Goal: Find specific page/section: Find specific page/section

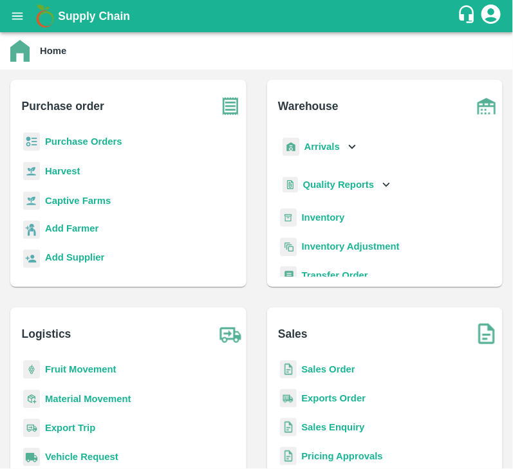
click at [84, 140] on b "Purchase Orders" at bounding box center [83, 141] width 77 height 10
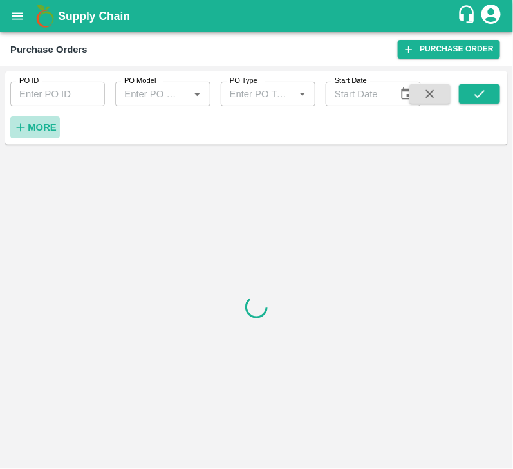
click at [42, 124] on strong "More" at bounding box center [42, 127] width 29 height 10
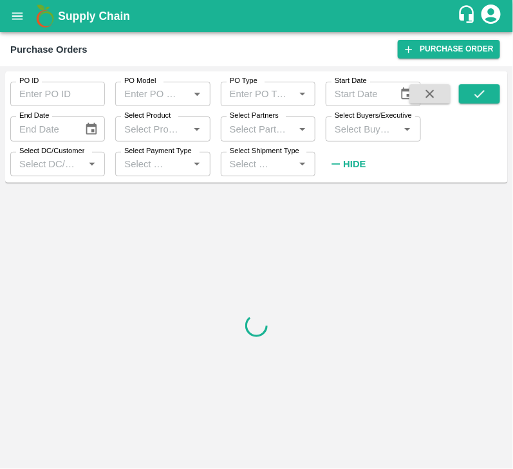
click at [344, 127] on input "Select Buyers/Executive" at bounding box center [362, 128] width 66 height 17
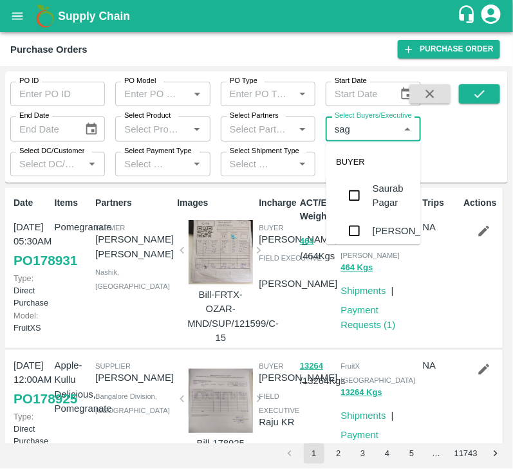
type input "saga"
click at [366, 196] on input "checkbox" at bounding box center [355, 194] width 26 height 26
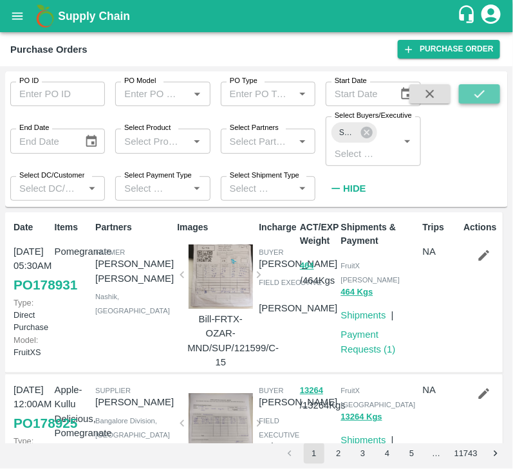
click at [479, 90] on icon "submit" at bounding box center [479, 94] width 14 height 14
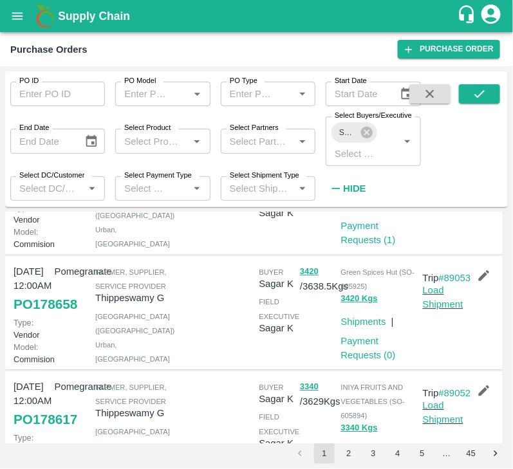
scroll to position [808, 0]
click at [167, 136] on div "Farmer, Supplier, Service Provider [PERSON_NAME] G [GEOGRAPHIC_DATA] ([GEOGRAPH…" at bounding box center [131, 83] width 82 height 107
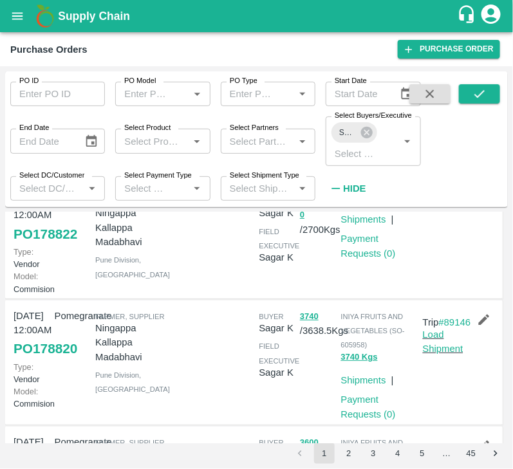
scroll to position [0, 0]
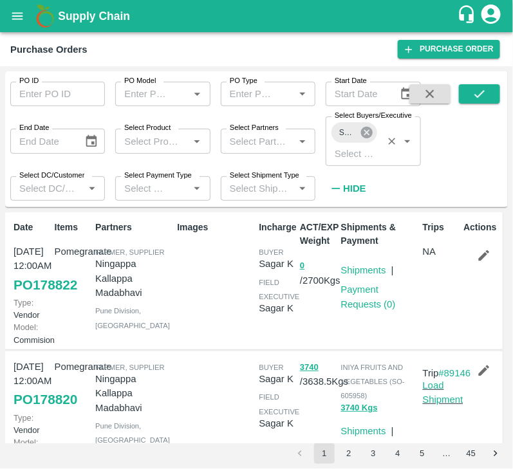
click at [363, 127] on icon at bounding box center [367, 132] width 14 height 14
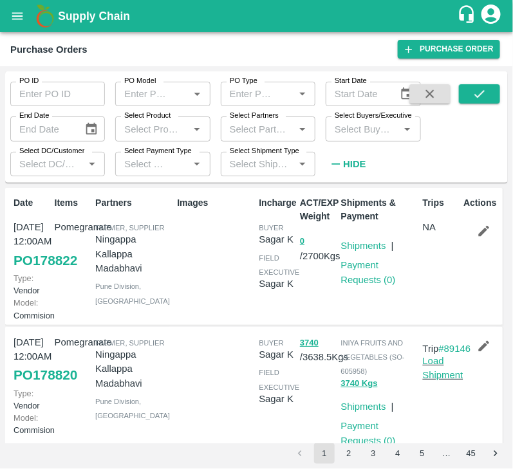
click at [360, 135] on input "Select Buyers/Executive" at bounding box center [362, 128] width 66 height 17
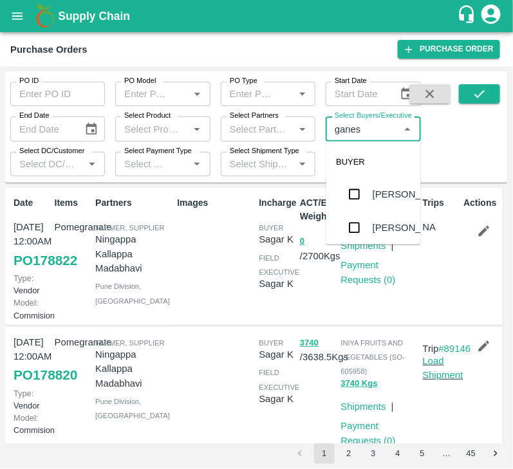
type input "ganesh"
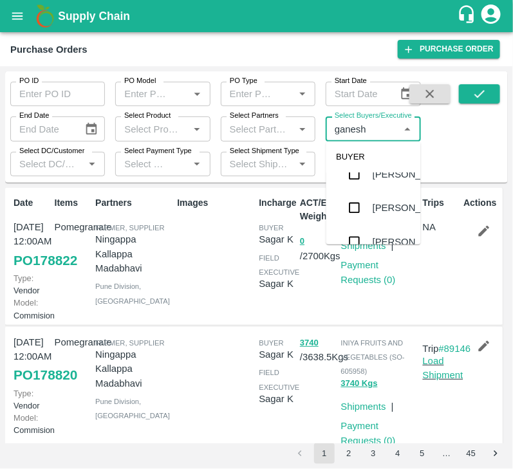
scroll to position [25, 0]
click at [355, 216] on input "checkbox" at bounding box center [355, 203] width 26 height 26
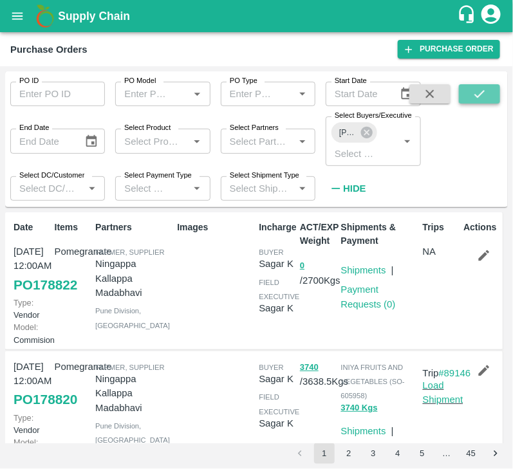
click at [474, 97] on icon "submit" at bounding box center [479, 94] width 14 height 14
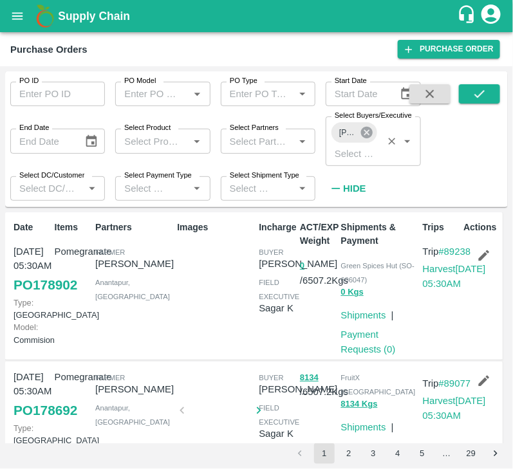
click at [373, 133] on icon at bounding box center [367, 132] width 14 height 14
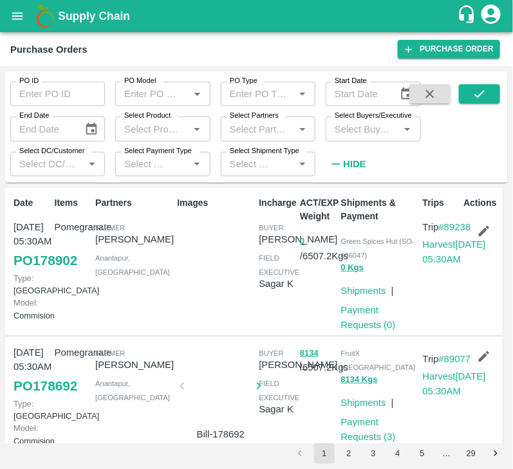
click at [358, 135] on input "Select Buyers/Executive" at bounding box center [362, 128] width 66 height 17
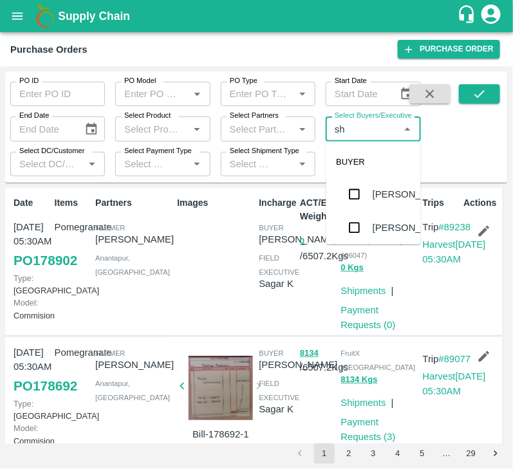
type input "s"
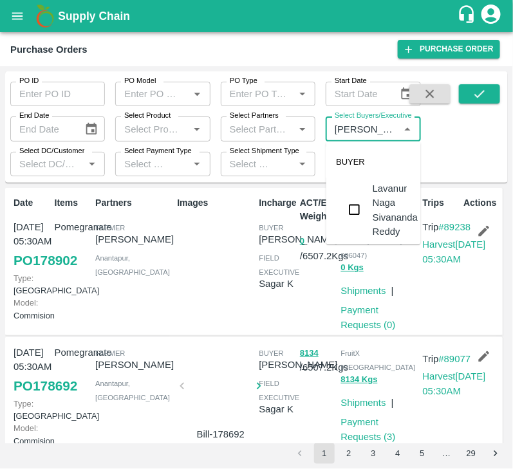
type input "Lavanu"
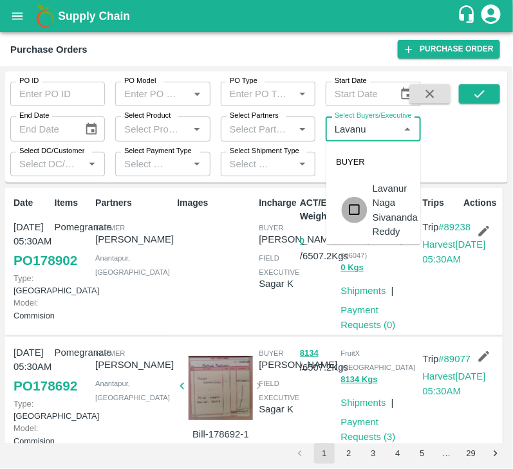
click at [351, 212] on input "checkbox" at bounding box center [355, 210] width 26 height 26
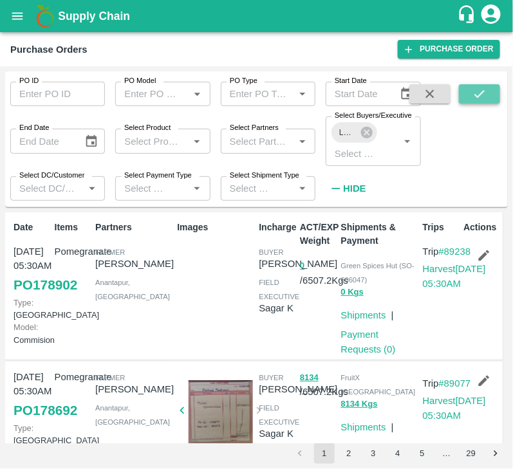
click at [472, 97] on button "submit" at bounding box center [479, 93] width 41 height 19
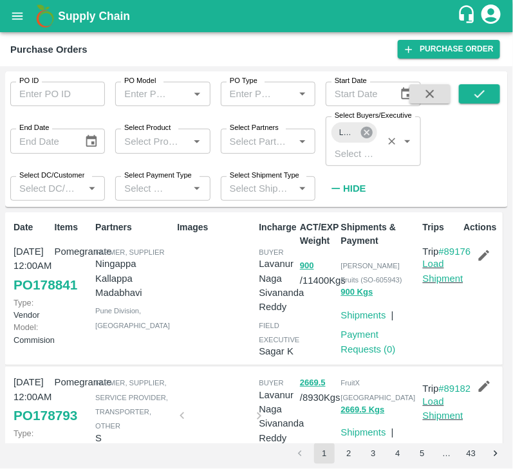
click at [366, 135] on icon at bounding box center [366, 133] width 12 height 12
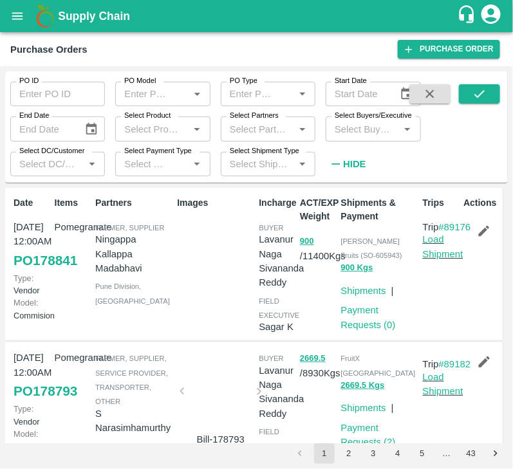
click at [359, 133] on input "Select Buyers/Executive" at bounding box center [362, 128] width 66 height 17
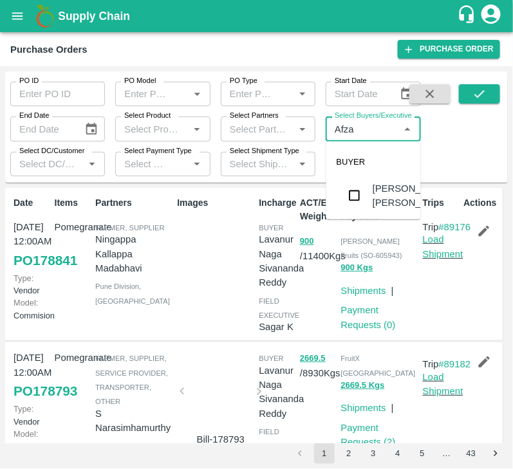
type input "Afzal"
click at [358, 196] on input "checkbox" at bounding box center [355, 196] width 26 height 26
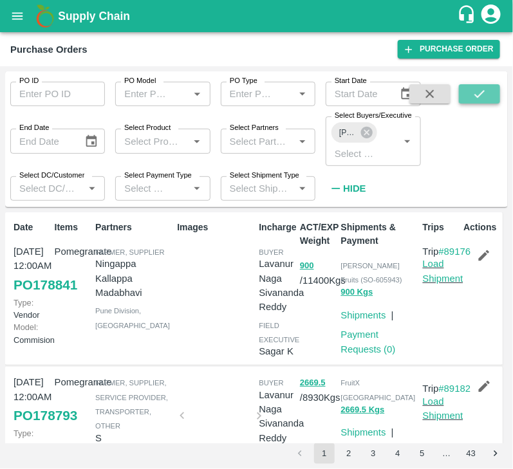
click at [479, 93] on icon "submit" at bounding box center [479, 94] width 14 height 14
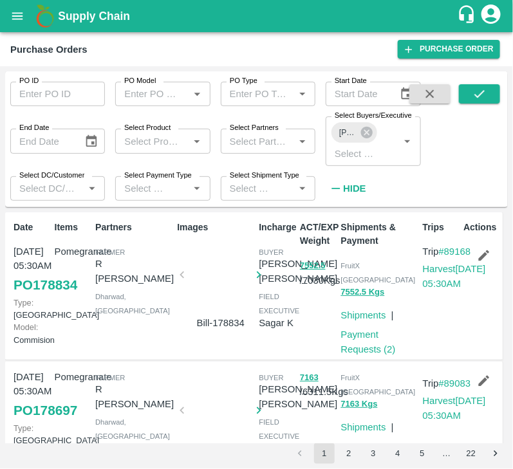
click at [56, 241] on div "Items Pomegranate" at bounding box center [70, 286] width 41 height 141
